Goal: Information Seeking & Learning: Learn about a topic

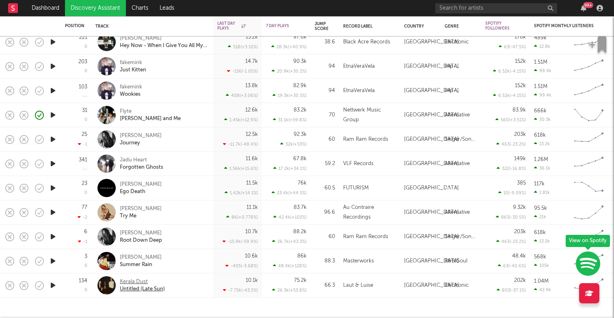
click at [137, 281] on div "Kerala Dust" at bounding box center [142, 282] width 45 height 7
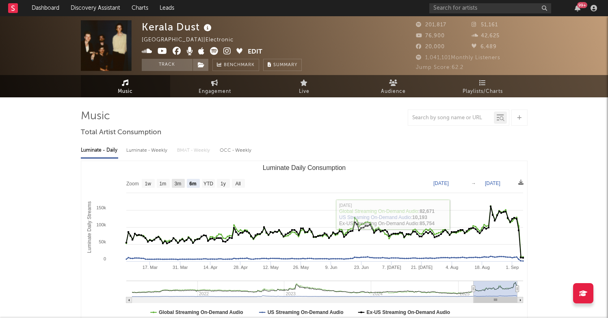
click at [179, 180] on rect "Luminate Daily Consumption" at bounding box center [178, 183] width 13 height 9
select select "3m"
type input "2025-06-06"
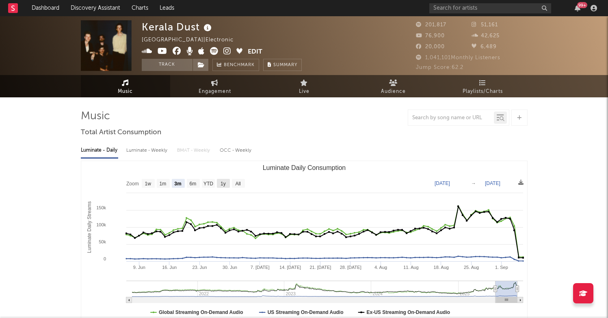
click at [234, 182] on rect "Luminate Daily Consumption" at bounding box center [238, 183] width 13 height 9
select select "All"
type input "2021-03-31"
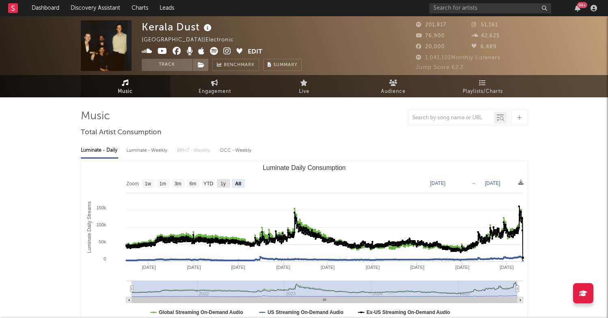
click at [219, 184] on rect "Luminate Daily Consumption" at bounding box center [223, 183] width 13 height 9
select select "1y"
type input "2024-09-06"
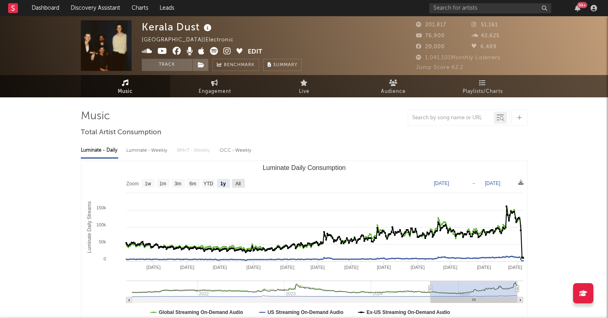
click at [238, 183] on text "All" at bounding box center [237, 184] width 5 height 6
select select "All"
type input "2021-03-31"
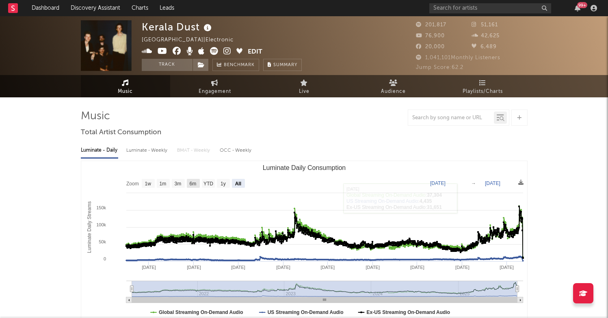
click at [194, 184] on text "6m" at bounding box center [192, 184] width 7 height 6
select select "6m"
type input "2025-03-06"
